Goal: Task Accomplishment & Management: Complete application form

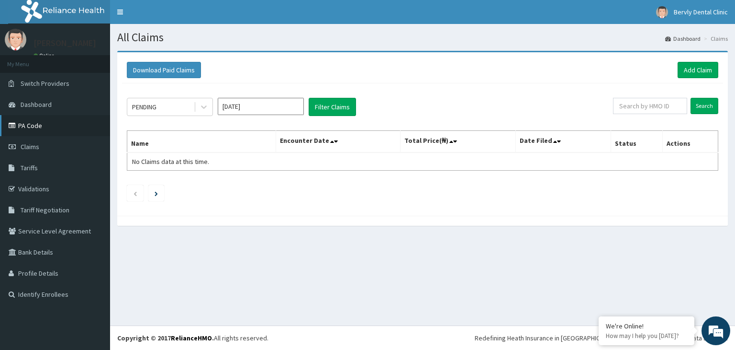
click at [26, 128] on link "PA Code" at bounding box center [55, 125] width 110 height 21
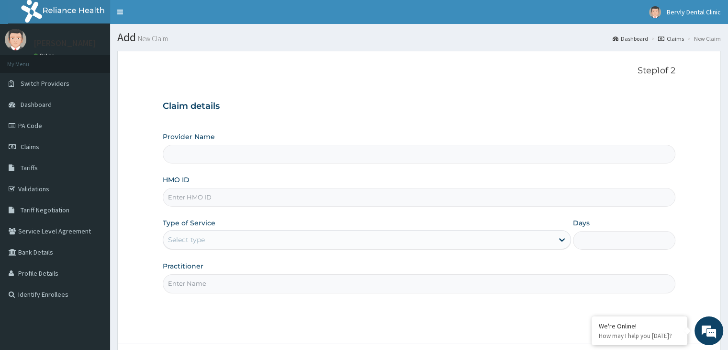
click at [251, 195] on input "HMO ID" at bounding box center [419, 197] width 512 height 19
type input "Julianah Memorial Dental Clinic"
type input "FML/10023/A"
click at [216, 282] on input "Practitioner" at bounding box center [419, 283] width 512 height 19
type input "DR OMOPARIOLA"
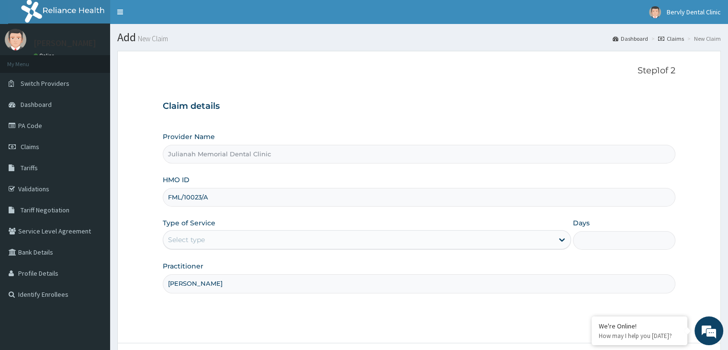
click at [213, 242] on div "Select type" at bounding box center [358, 239] width 390 height 15
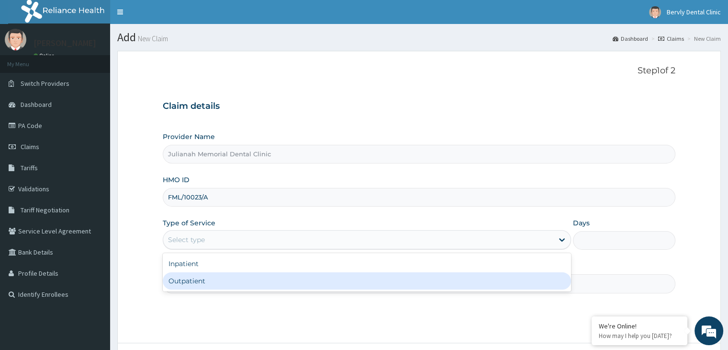
click at [204, 282] on div "Outpatient" at bounding box center [367, 280] width 408 height 17
type input "1"
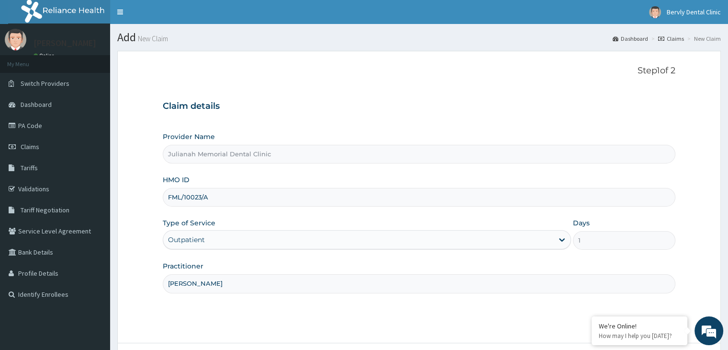
scroll to position [79, 0]
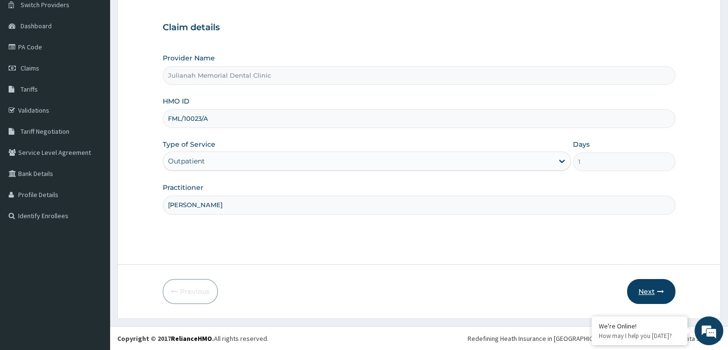
click at [646, 291] on button "Next" at bounding box center [651, 291] width 48 height 25
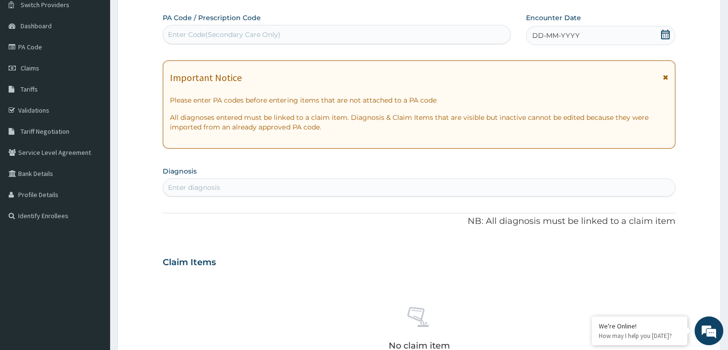
click at [259, 34] on div "Enter Code(Secondary Care Only)" at bounding box center [224, 35] width 113 height 10
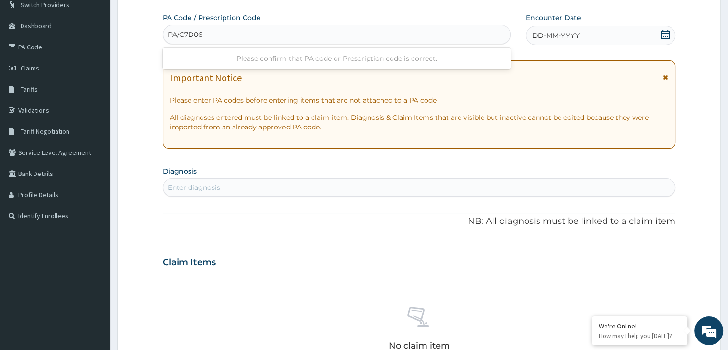
type input "PA/C7D06C"
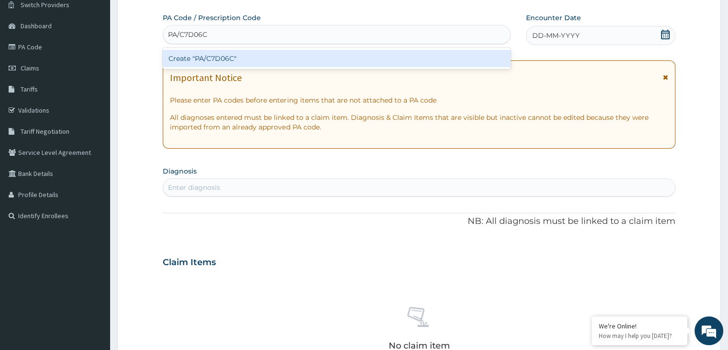
click at [257, 57] on div "Create "PA/C7D06C"" at bounding box center [337, 58] width 348 height 17
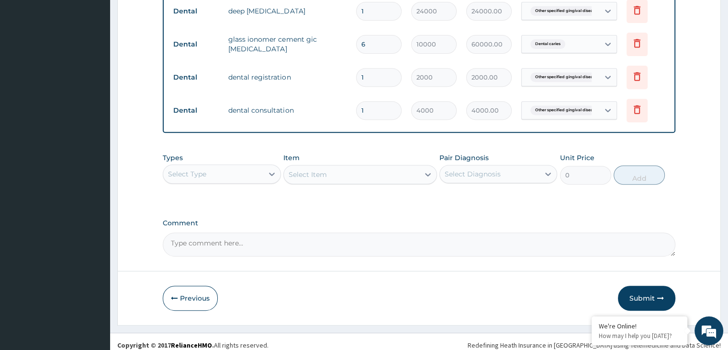
scroll to position [393, 0]
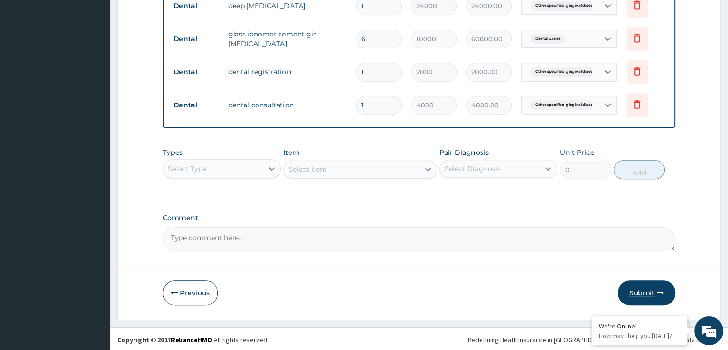
click at [653, 292] on button "Submit" at bounding box center [646, 292] width 57 height 25
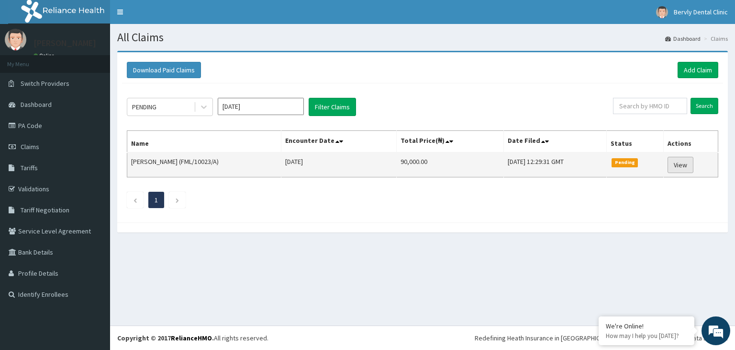
click at [685, 161] on link "View" at bounding box center [681, 165] width 26 height 16
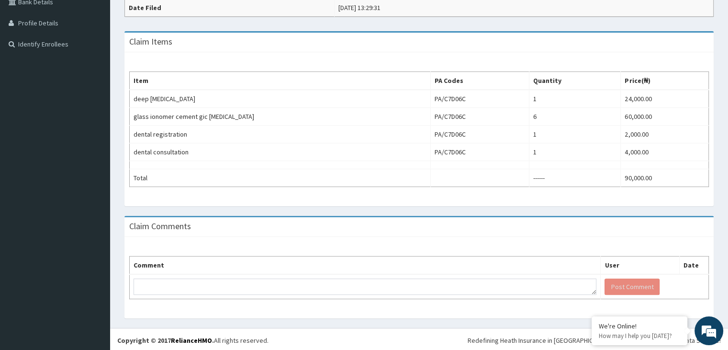
scroll to position [151, 0]
